Goal: Task Accomplishment & Management: Use online tool/utility

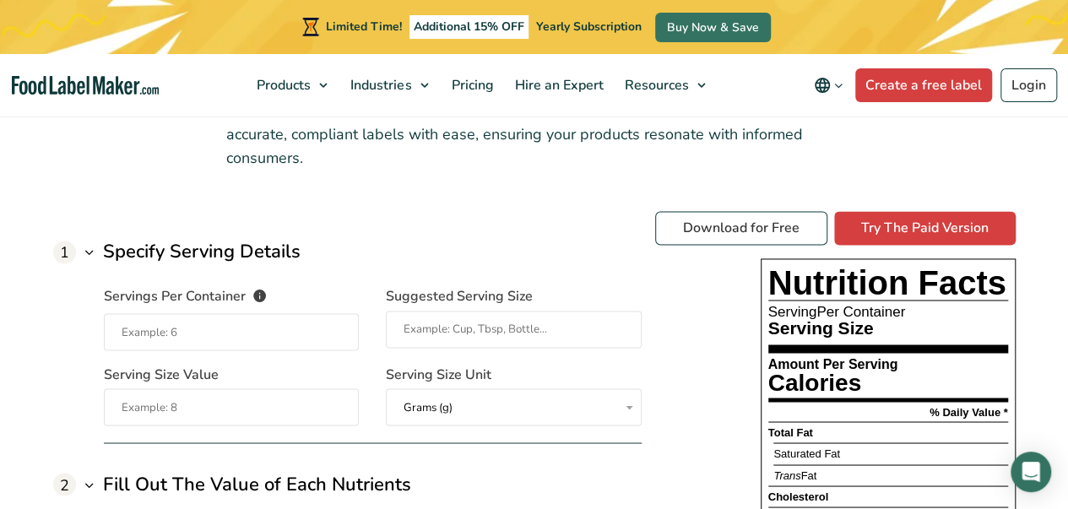
scroll to position [1351, 0]
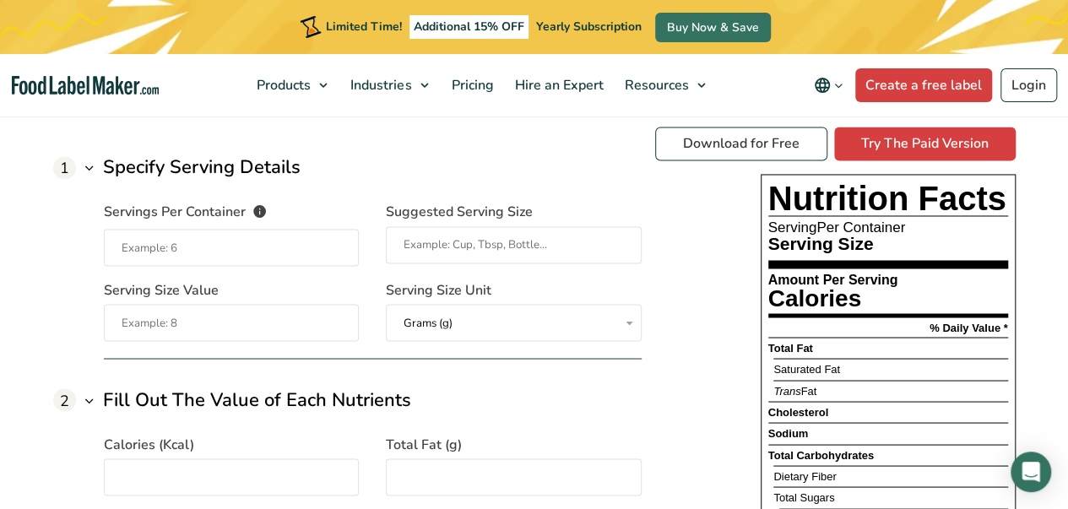
click at [277, 229] on input "Servings Per Container The number of servings that each package of your product…" at bounding box center [232, 247] width 256 height 37
click at [222, 229] on input "Servings Per Container The number of servings that each package of your product…" at bounding box center [232, 247] width 256 height 37
type input "20"
click at [210, 304] on input "Serving Size Value" at bounding box center [232, 322] width 256 height 37
type input "15"
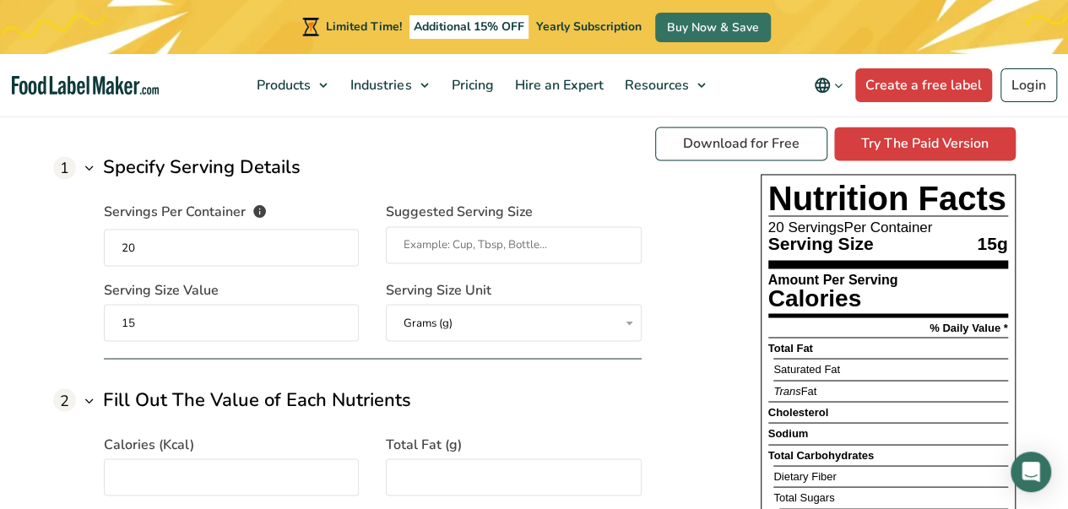
click at [149, 229] on input "20" at bounding box center [232, 247] width 256 height 37
type input "2"
type input "20"
click at [412, 226] on input "Suggested Serving Size" at bounding box center [514, 244] width 256 height 37
type input "1 Tbsp"
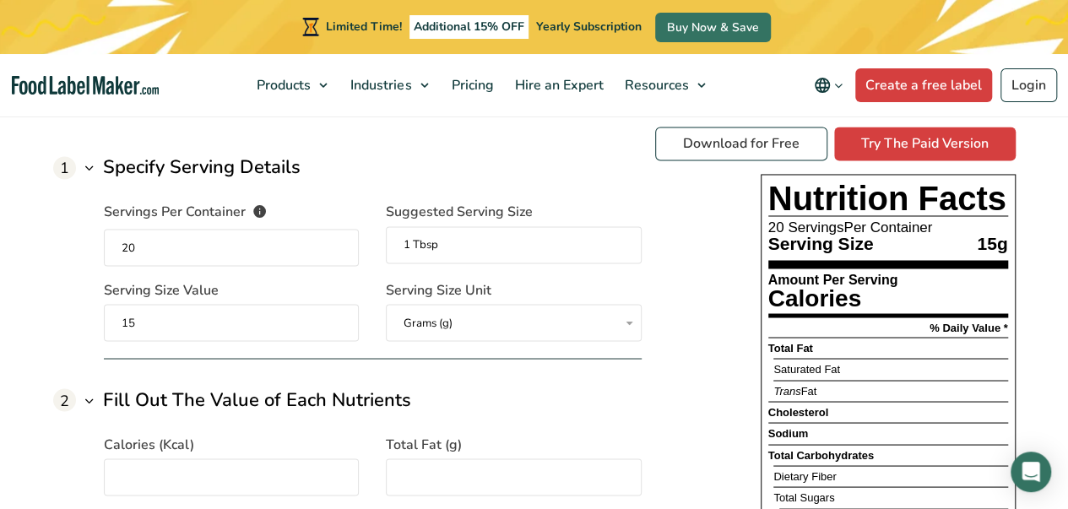
click at [258, 459] on input "Calories (Kcal)" at bounding box center [232, 477] width 256 height 37
type input "13.8"
click at [438, 459] on input "Total Fat (g)" at bounding box center [514, 477] width 256 height 37
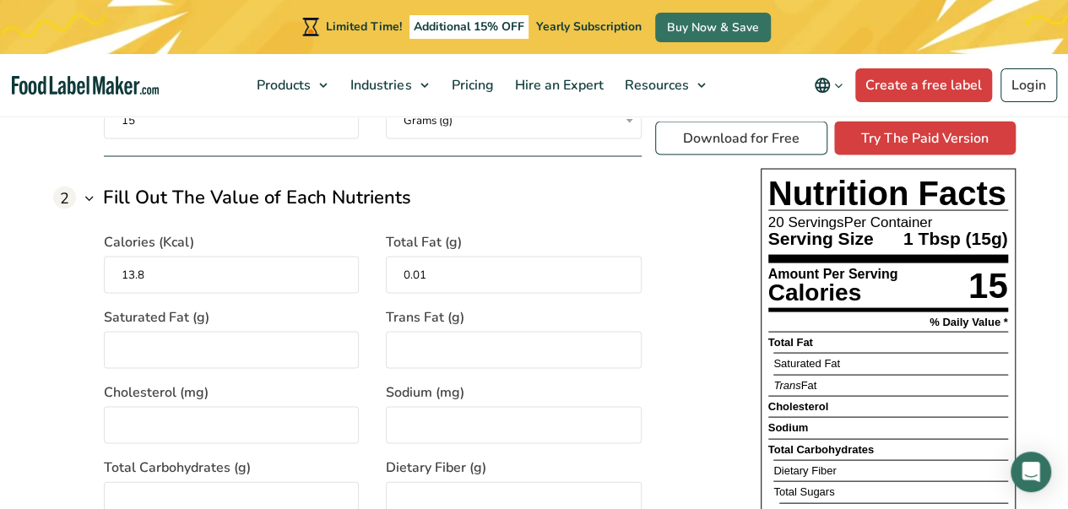
scroll to position [1588, 0]
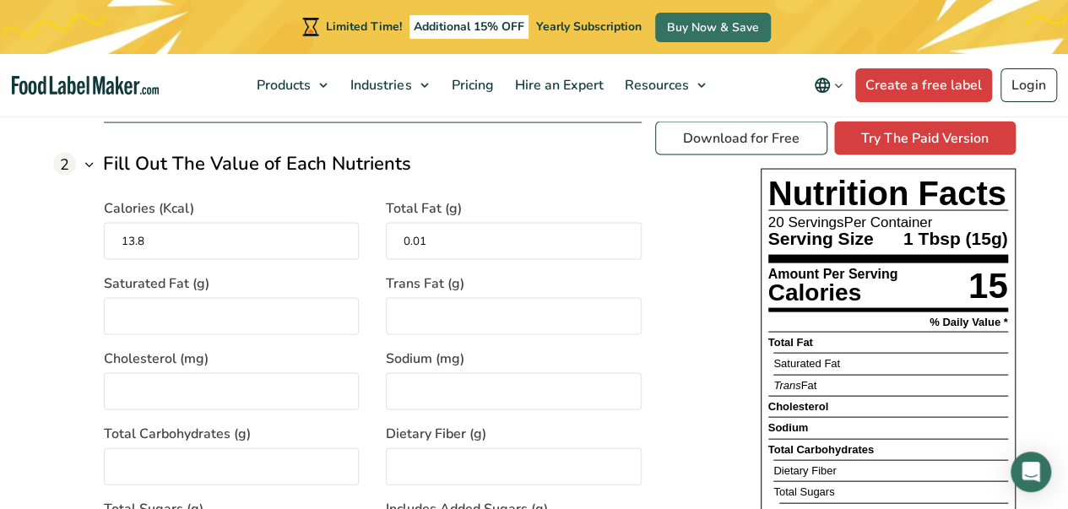
type input "0.01"
click at [458, 297] on input "Trans Fat (g)" at bounding box center [514, 315] width 256 height 37
type input "0"
click at [240, 297] on input "Saturated Fat (g)" at bounding box center [232, 315] width 256 height 37
type input "0"
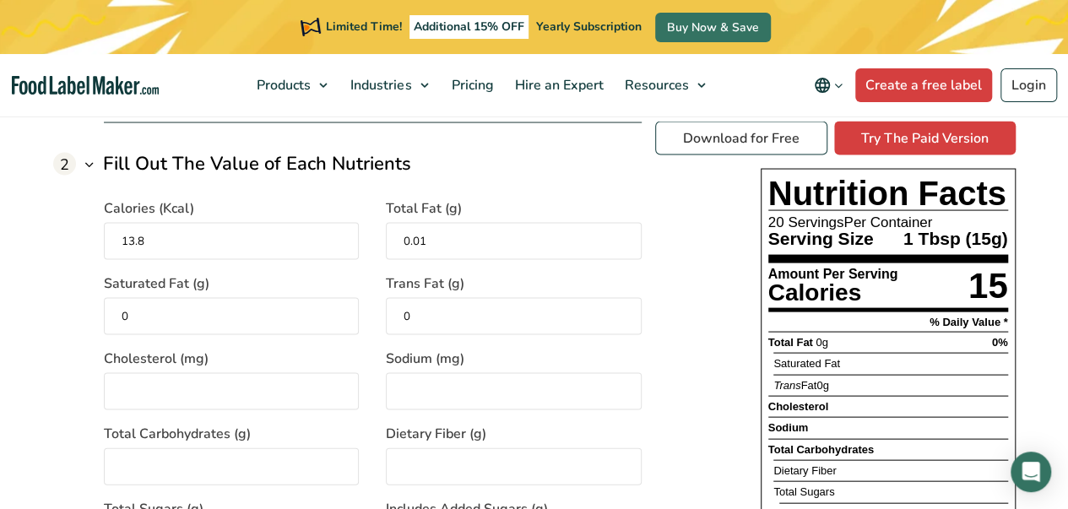
click at [227, 372] on input "Cholesterol (mg)" at bounding box center [232, 390] width 256 height 37
type input "0"
click at [419, 372] on input "Sodium (mg)" at bounding box center [514, 390] width 256 height 37
type input "121.5"
click at [284, 448] on input "Total Carbohydrates (g)" at bounding box center [232, 466] width 256 height 37
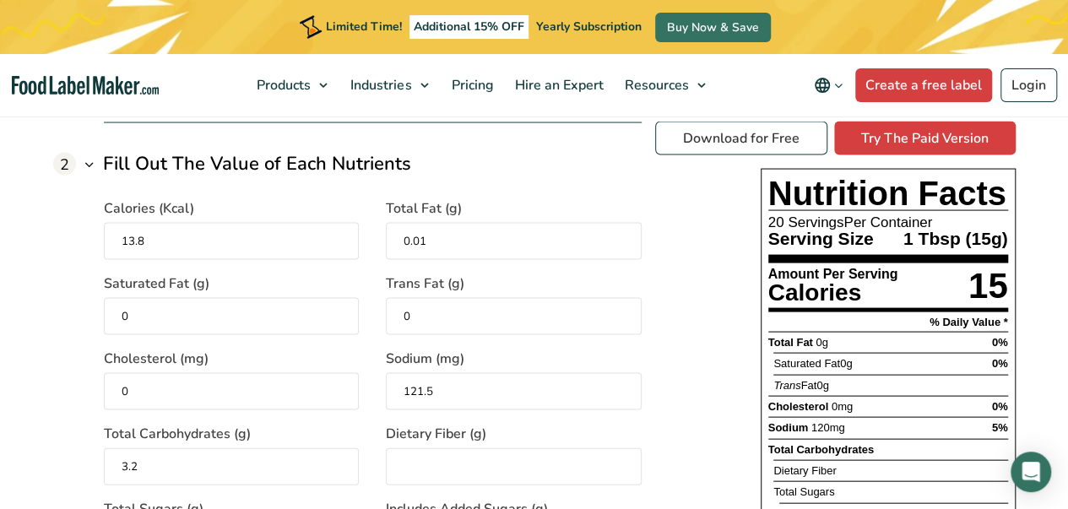
type input "3.2"
click at [503, 448] on input "Dietary Fiber (g)" at bounding box center [514, 466] width 256 height 37
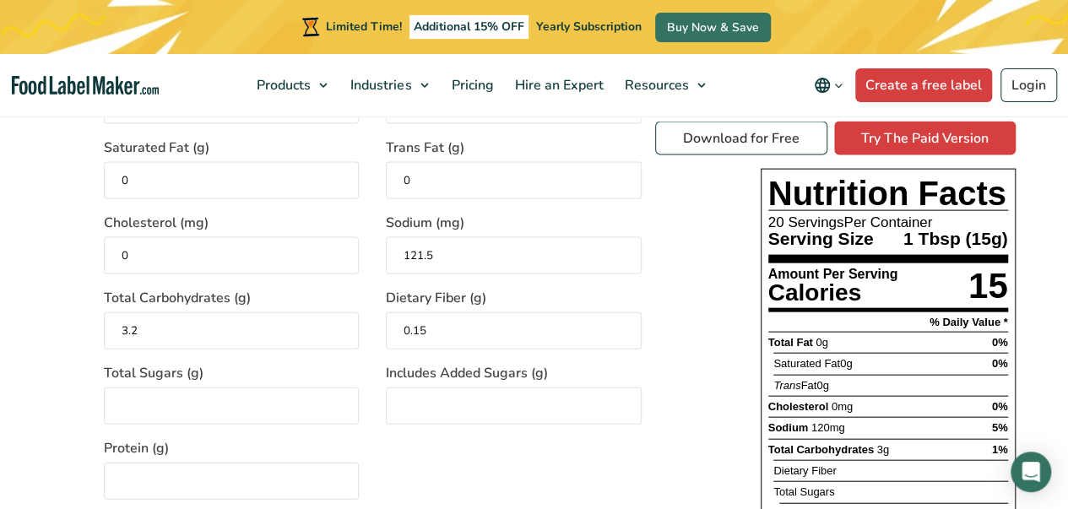
scroll to position [1757, 0]
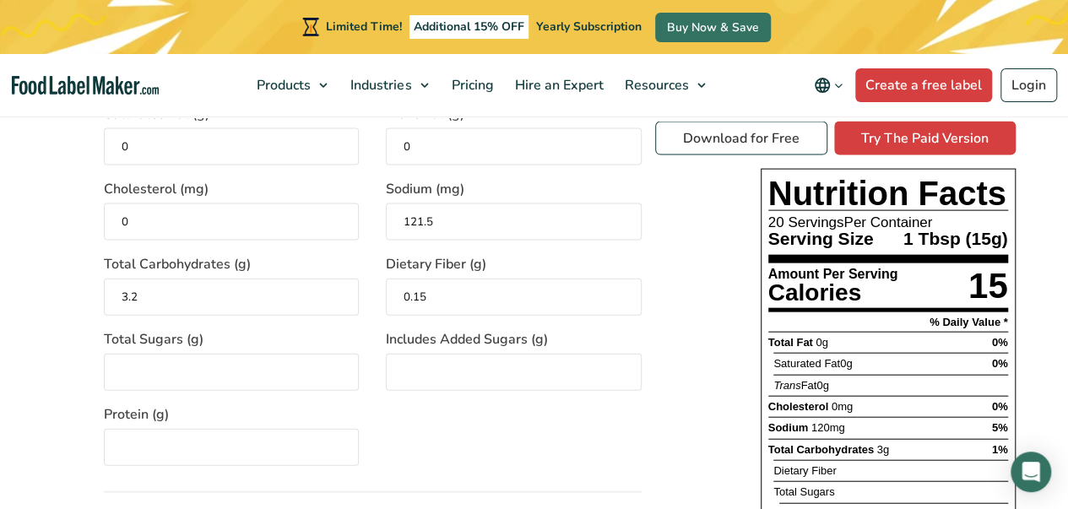
type input "0.15"
click at [264, 354] on input "Total Sugars (g)" at bounding box center [232, 372] width 256 height 37
type input "2.6"
click at [427, 354] on input "Includes Added Sugars (g)" at bounding box center [514, 372] width 256 height 37
type input "2.2"
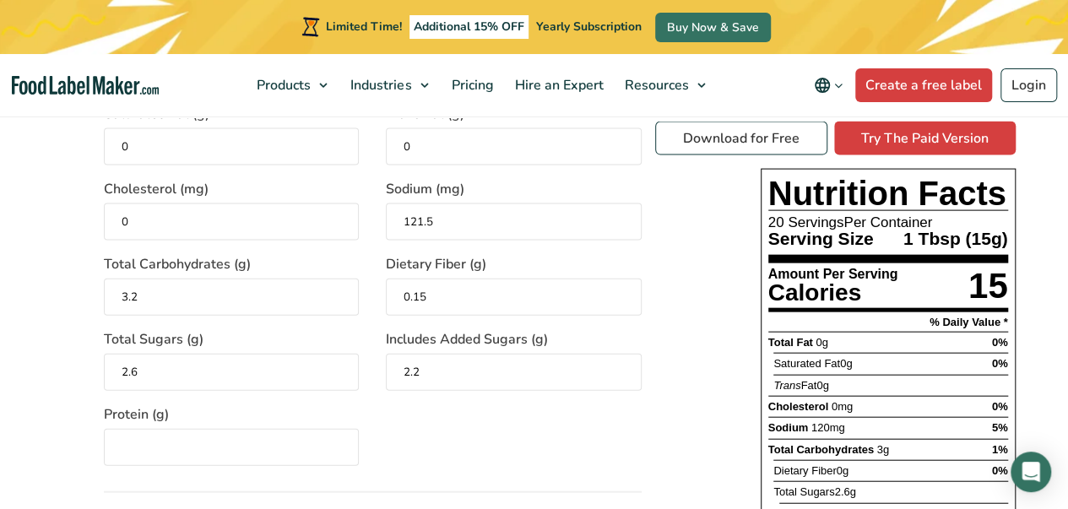
click at [145, 429] on input "Protein (g)" at bounding box center [232, 447] width 256 height 37
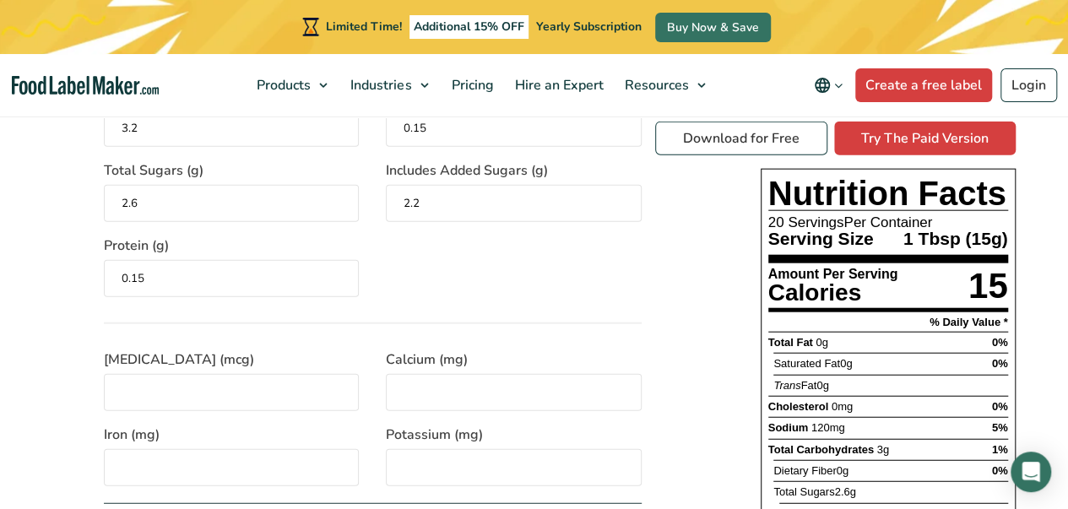
scroll to position [2010, 0]
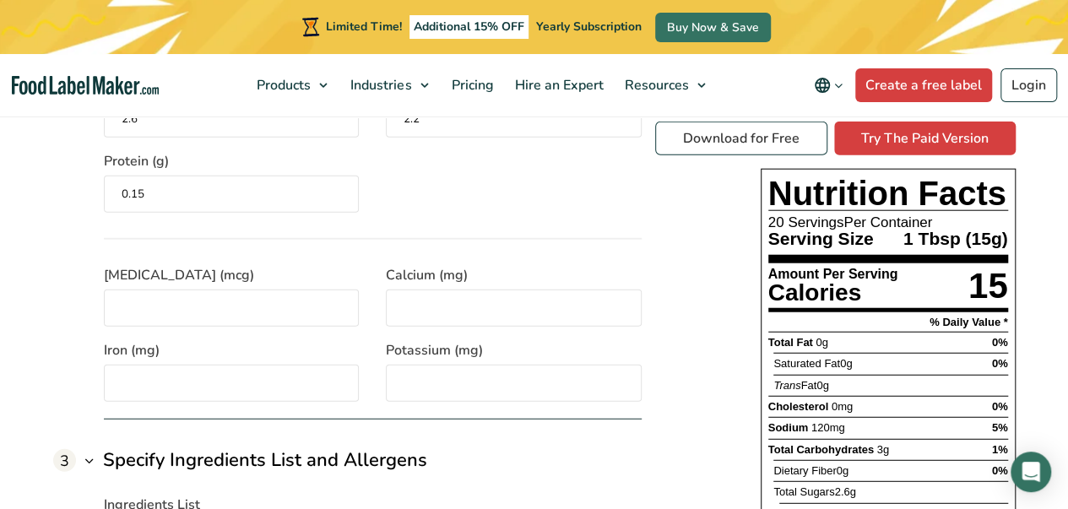
type input "0.15"
click at [238, 290] on input "[MEDICAL_DATA] (mcg)" at bounding box center [232, 308] width 256 height 37
type input "0"
click at [412, 290] on input "Calcium (mg)" at bounding box center [514, 308] width 256 height 37
type input "2.7"
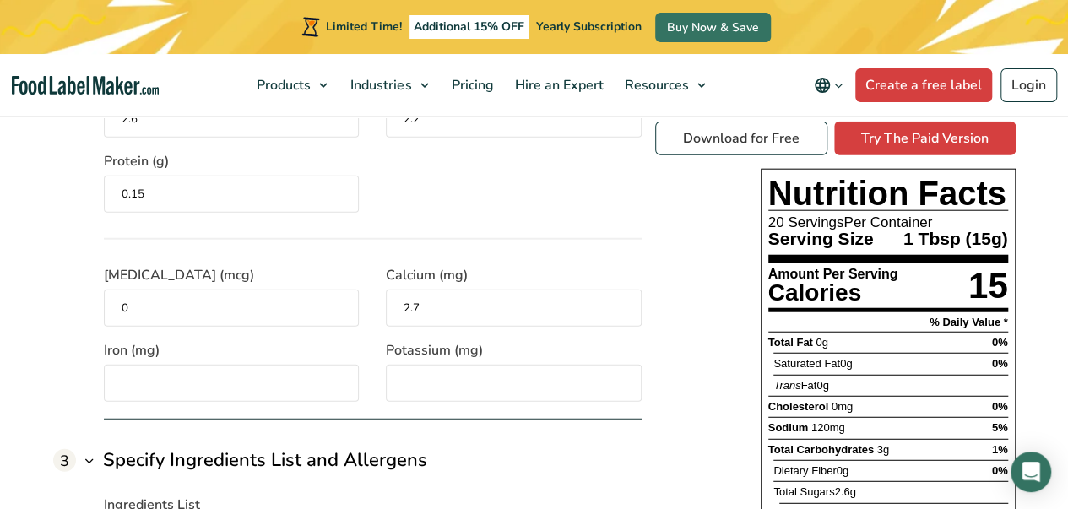
click at [228, 365] on input "Iron (mg)" at bounding box center [232, 383] width 256 height 37
type input "0.1"
click at [427, 365] on input "Potassium (mg)" at bounding box center [514, 383] width 256 height 37
type input "30.4"
click at [705, 410] on div "Download for Free Try The Paid Version Nutrition Facts 20 Servings Per Containe…" at bounding box center [835, 431] width 361 height 618
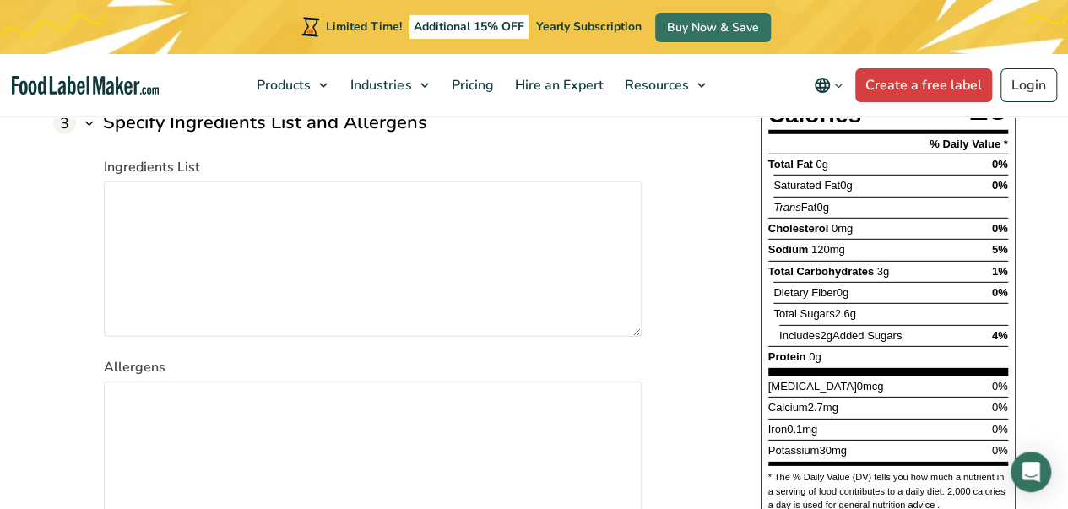
scroll to position [2432, 0]
